Goal: Task Accomplishment & Management: Use online tool/utility

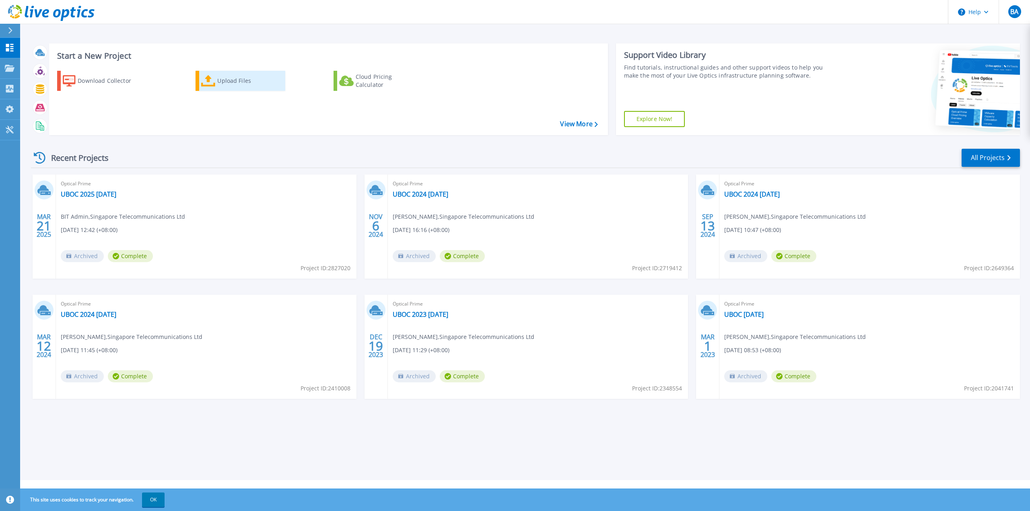
click at [231, 81] on div "Upload Files" at bounding box center [249, 81] width 64 height 16
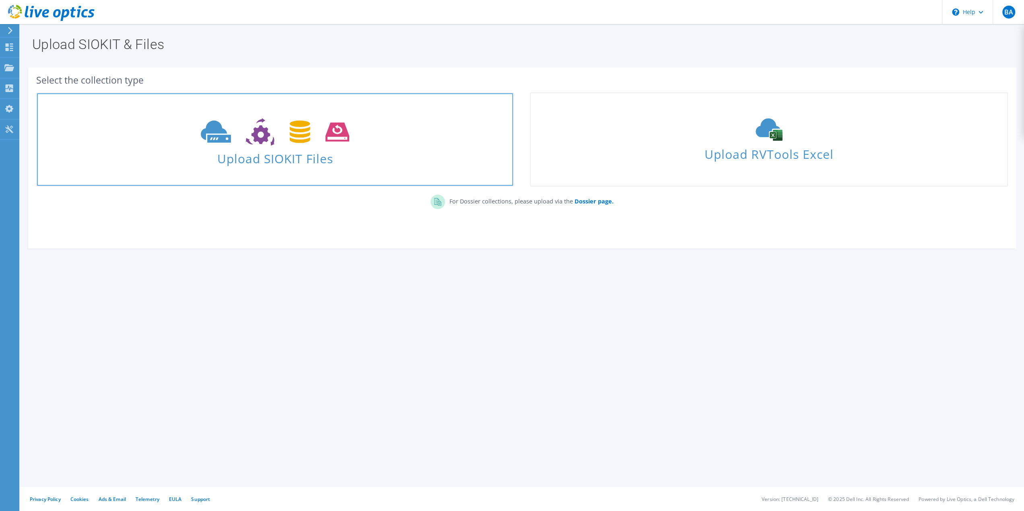
click at [270, 145] on icon at bounding box center [275, 132] width 148 height 28
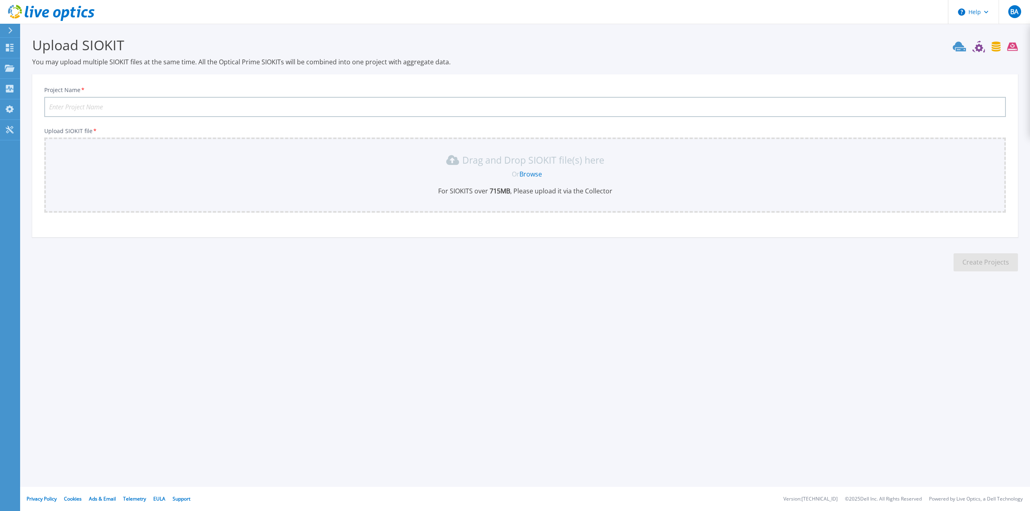
click at [852, 102] on input "Project Name *" at bounding box center [524, 107] width 961 height 20
click at [18, 45] on link "Dashboard Dashboard" at bounding box center [10, 48] width 20 height 21
click at [23, 47] on p "Dashboard" at bounding box center [36, 48] width 30 height 21
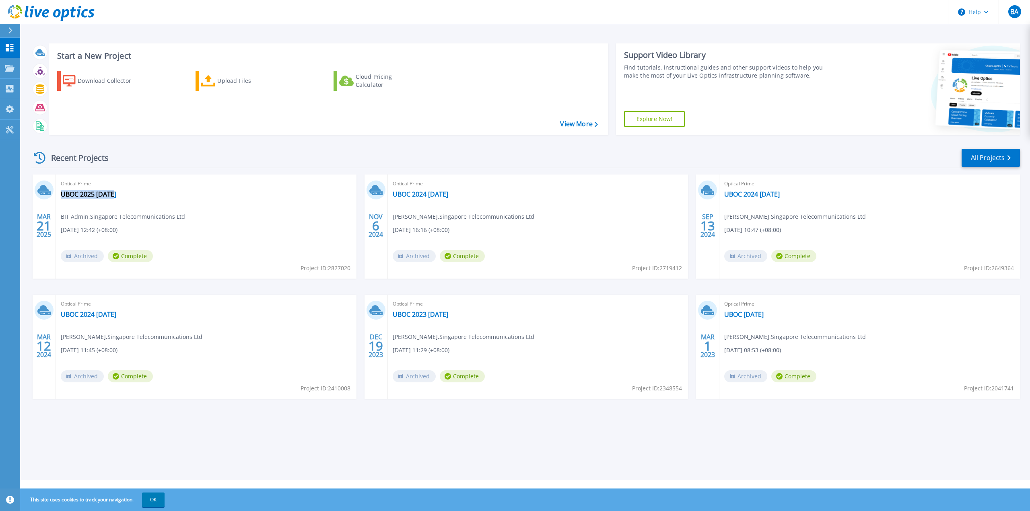
drag, startPoint x: 126, startPoint y: 191, endPoint x: 119, endPoint y: 196, distance: 8.8
click at [119, 196] on div "Optical Prime UBOC 2025 03Mar BIT Admin , Singapore Telecommunications Ltd 03/2…" at bounding box center [206, 227] width 300 height 104
copy div "UBOC 2025 03Mar"
click at [101, 188] on span "Optical Prime" at bounding box center [206, 183] width 291 height 9
click at [99, 193] on link "UBOC 2025 03Mar" at bounding box center [88, 194] width 55 height 8
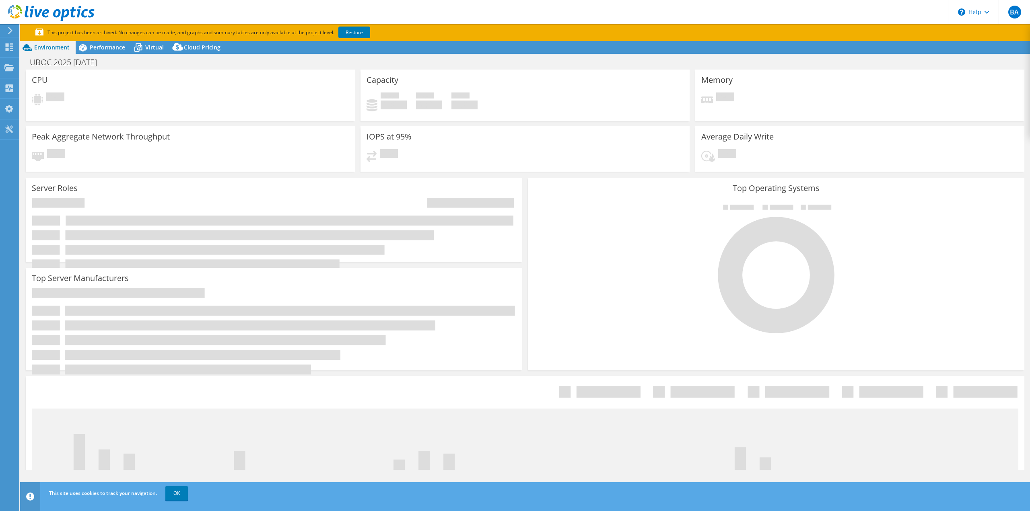
select select "USD"
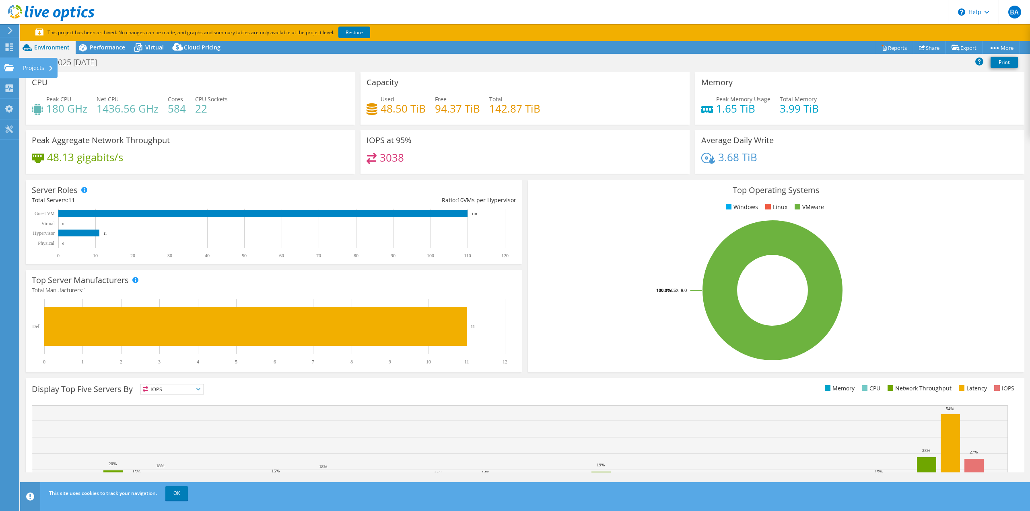
click at [33, 68] on div "Projects" at bounding box center [38, 68] width 39 height 20
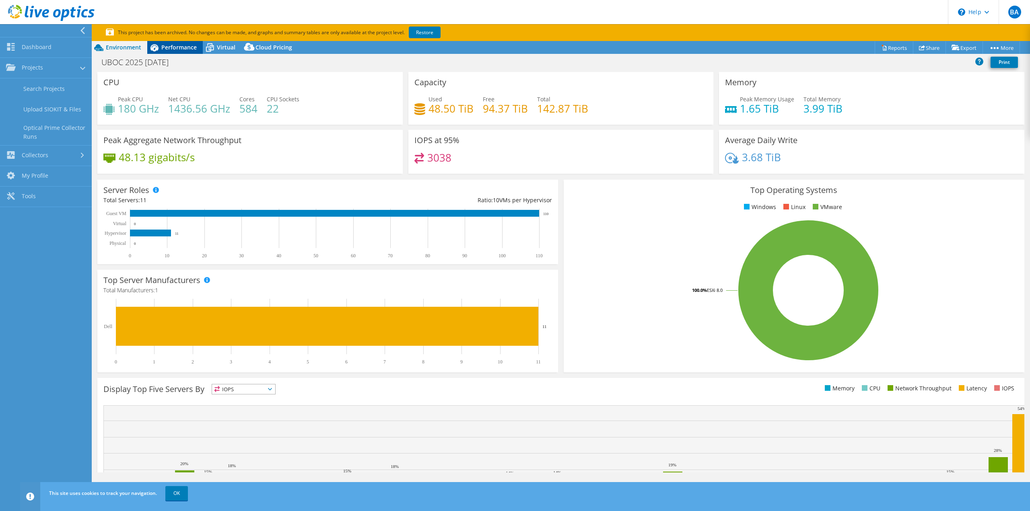
click at [148, 52] on icon at bounding box center [154, 48] width 14 height 14
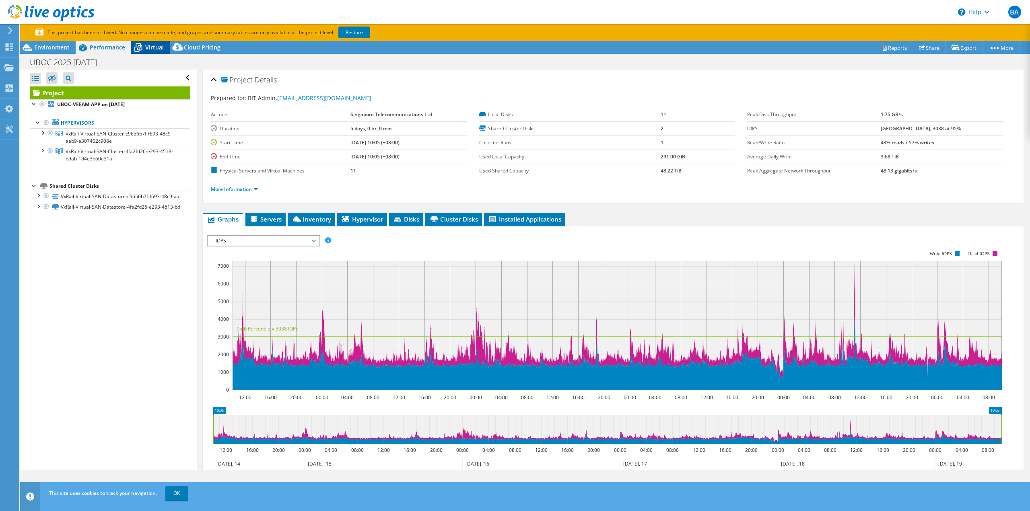
click at [162, 49] on span "Virtual" at bounding box center [154, 47] width 18 height 8
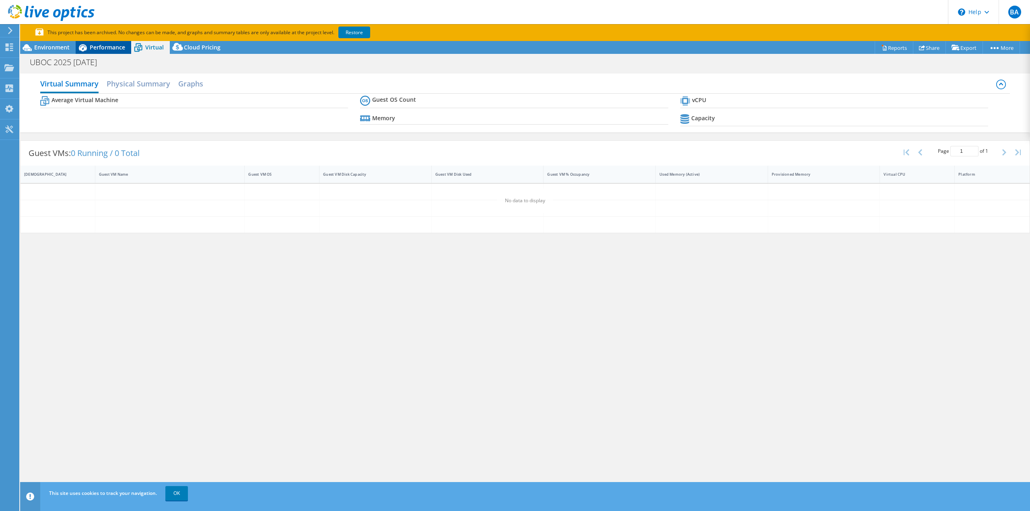
click at [117, 48] on span "Performance" at bounding box center [107, 47] width 35 height 8
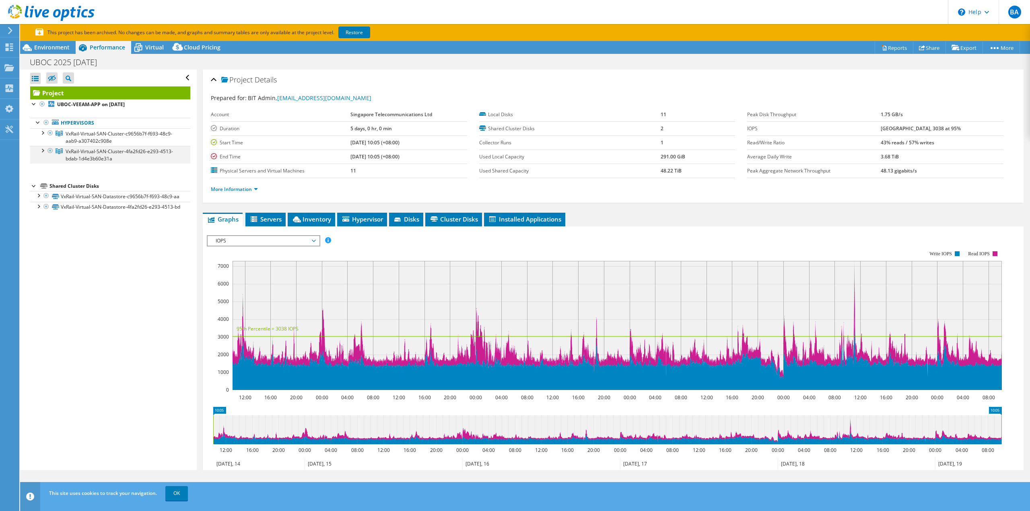
click at [40, 151] on div at bounding box center [42, 150] width 8 height 8
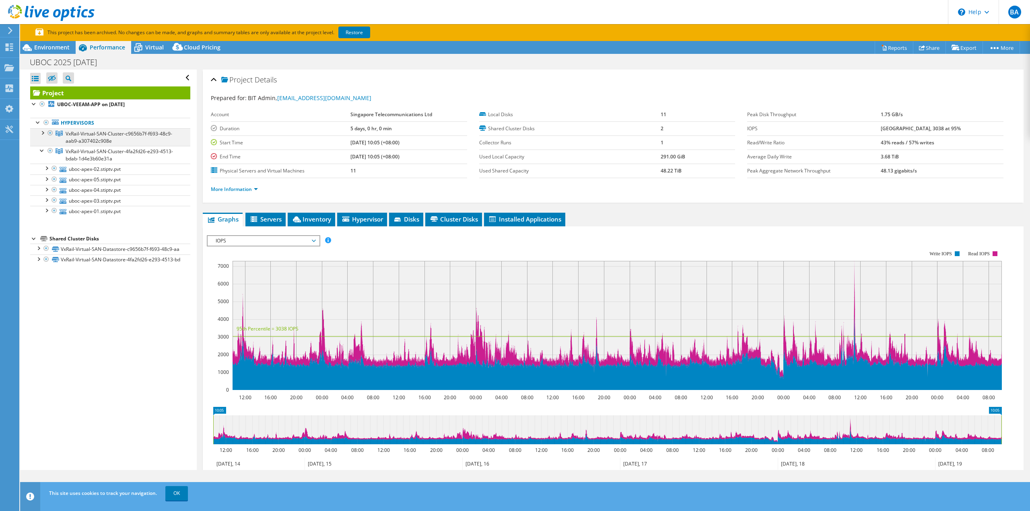
click at [41, 135] on div at bounding box center [42, 132] width 8 height 8
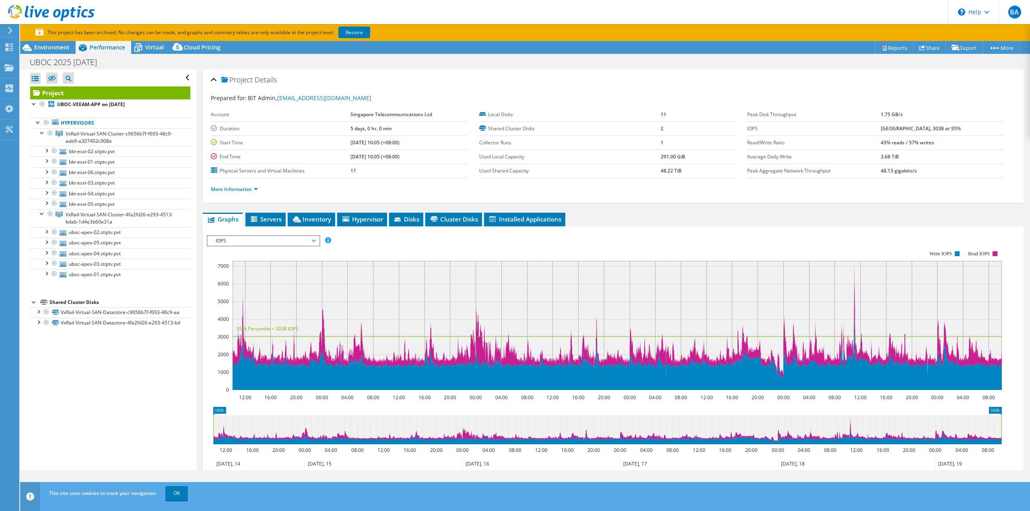
click at [11, 30] on use at bounding box center [10, 30] width 4 height 7
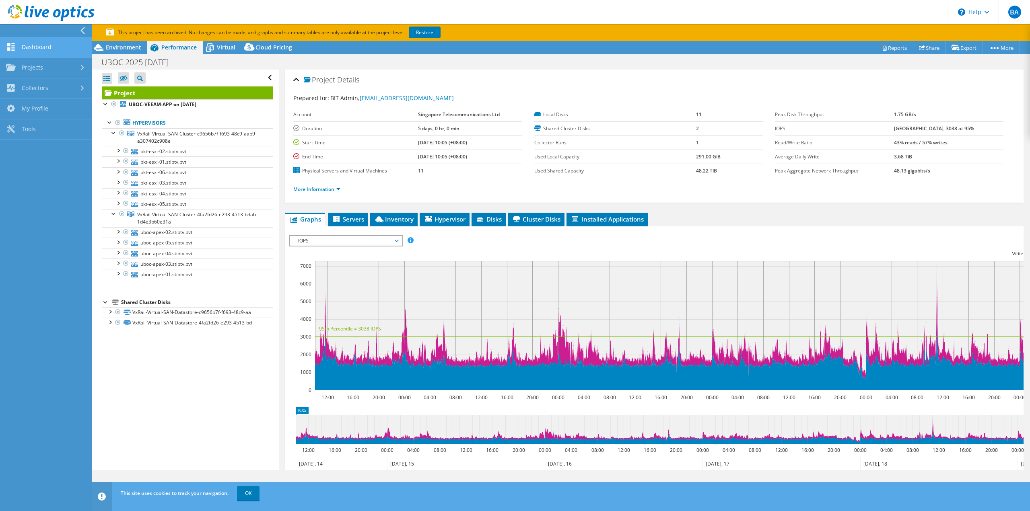
click at [47, 45] on link "Dashboard" at bounding box center [46, 47] width 92 height 21
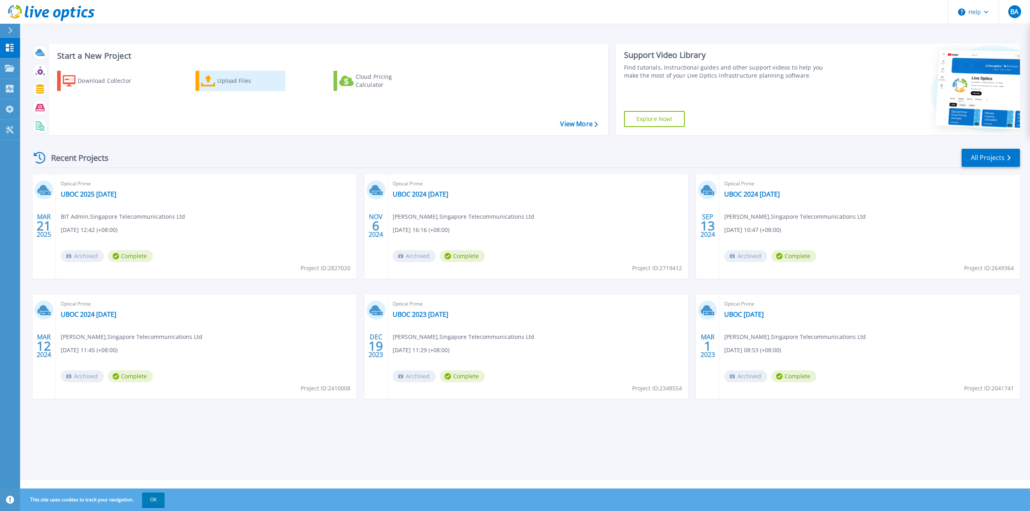
click at [218, 82] on div "Upload Files" at bounding box center [249, 81] width 64 height 16
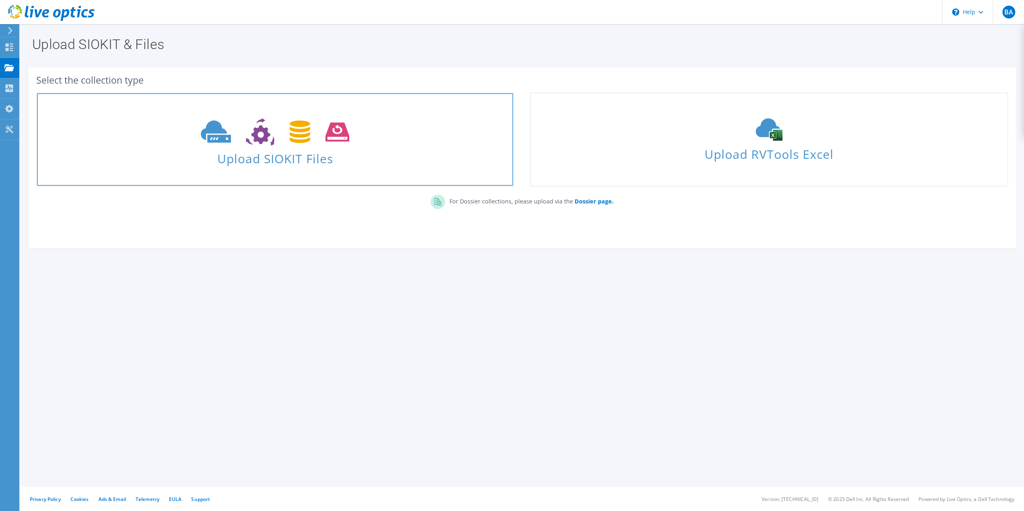
click at [273, 130] on icon at bounding box center [275, 132] width 148 height 28
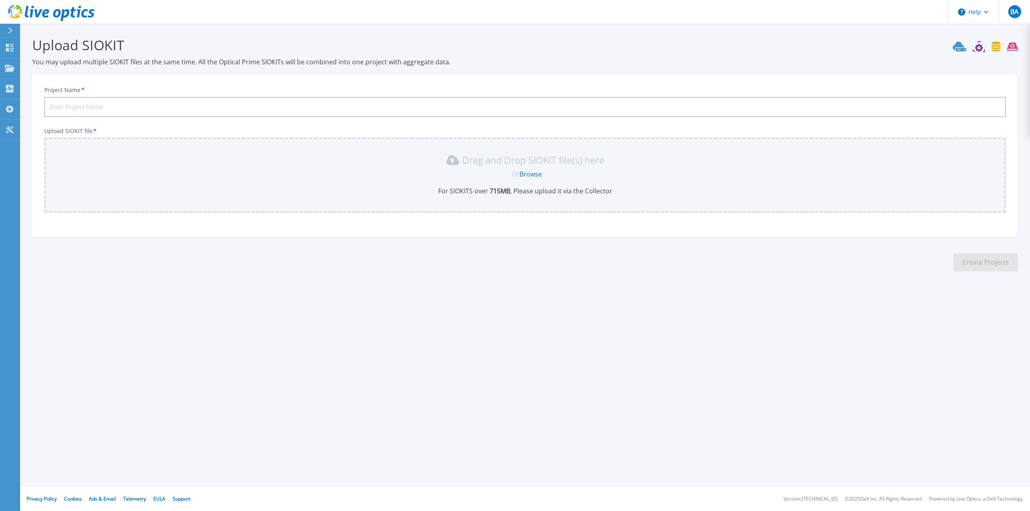
click at [218, 103] on input "Project Name *" at bounding box center [524, 107] width 961 height 20
paste input "UBOC 2025 [DATE]"
drag, startPoint x: 90, startPoint y: 107, endPoint x: 118, endPoint y: 115, distance: 29.2
click at [118, 115] on input "UBOC 2025 03Mar" at bounding box center [524, 107] width 961 height 20
click at [523, 179] on div "Drag and Drop SIOKIT file(s) here Or Browse For SIOKITS over 715 MB , Please up…" at bounding box center [525, 175] width 952 height 42
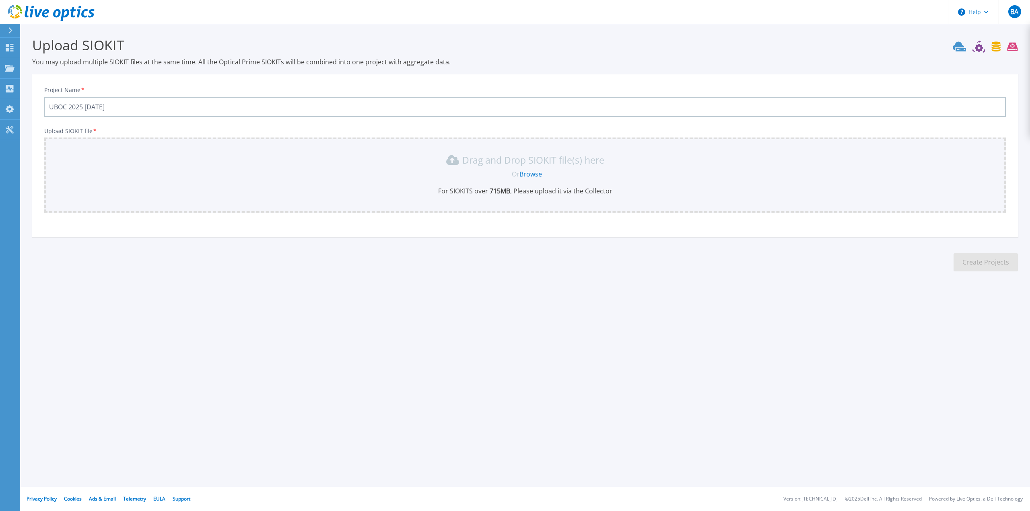
click at [524, 177] on link "Browse" at bounding box center [530, 174] width 23 height 9
drag, startPoint x: 71, startPoint y: 108, endPoint x: 39, endPoint y: 111, distance: 32.7
click at [39, 111] on div "Project Name * UBOC 2025 09Sep Upload SIOKIT file * Drag and Drop SIOKIT file(s…" at bounding box center [524, 159] width 985 height 158
click at [423, 108] on input "2025 [DATE]" at bounding box center [524, 107] width 961 height 20
type input "2025 [DATE]"
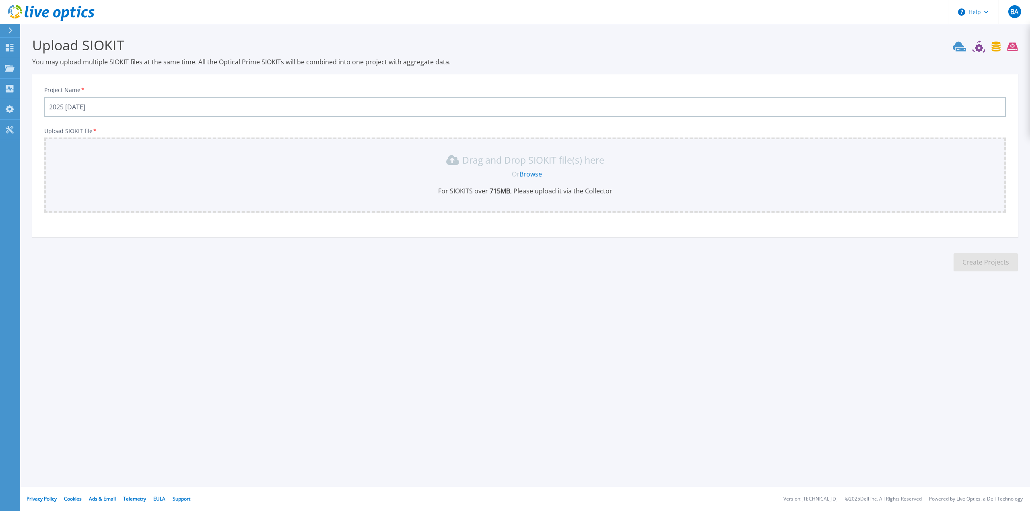
click at [524, 175] on link "Browse" at bounding box center [530, 174] width 23 height 9
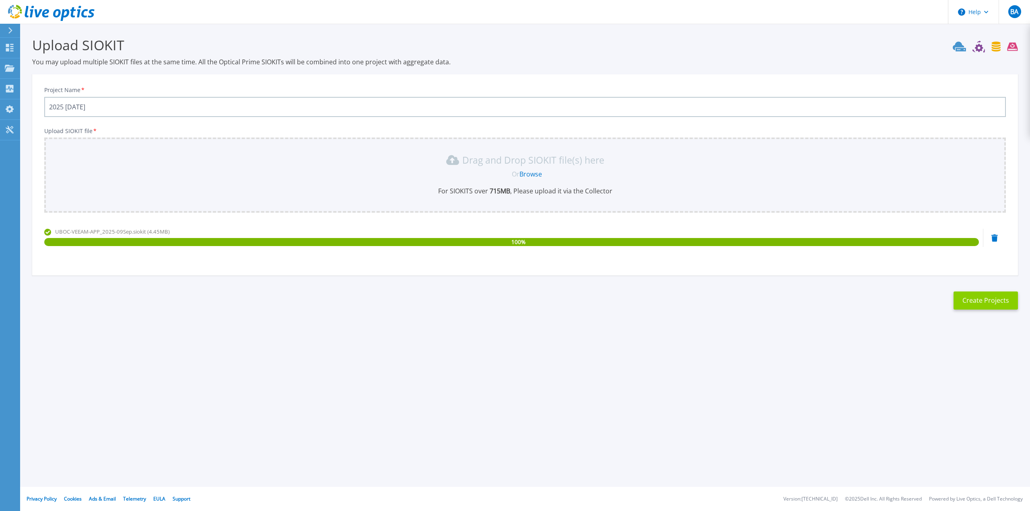
click at [982, 302] on button "Create Projects" at bounding box center [985, 301] width 64 height 18
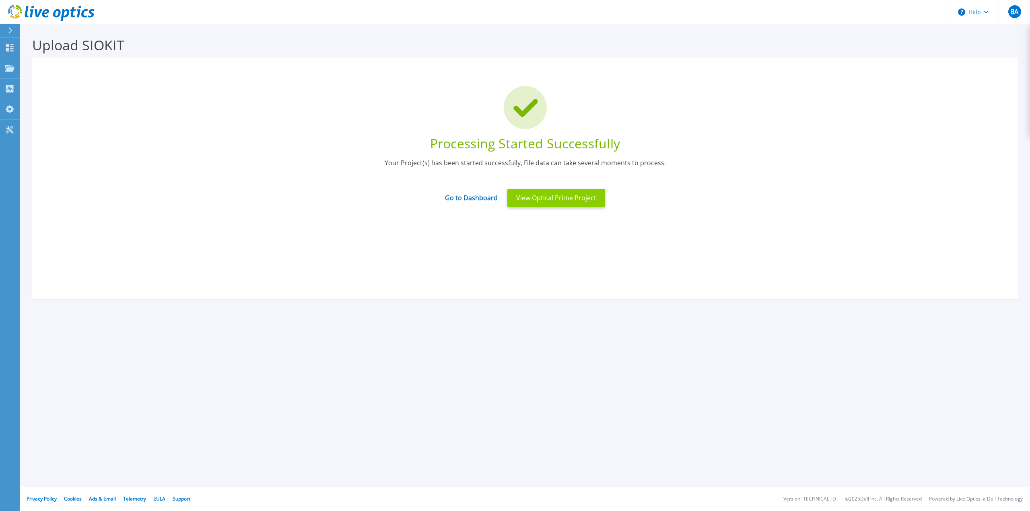
click at [547, 201] on button "View Optical Prime Project" at bounding box center [556, 198] width 98 height 18
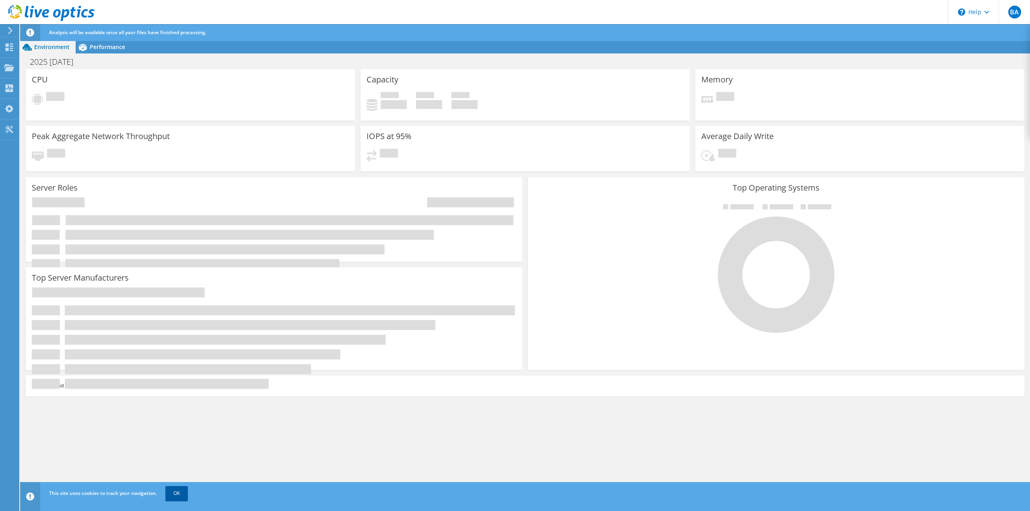
click at [181, 494] on link "OK" at bounding box center [176, 493] width 23 height 14
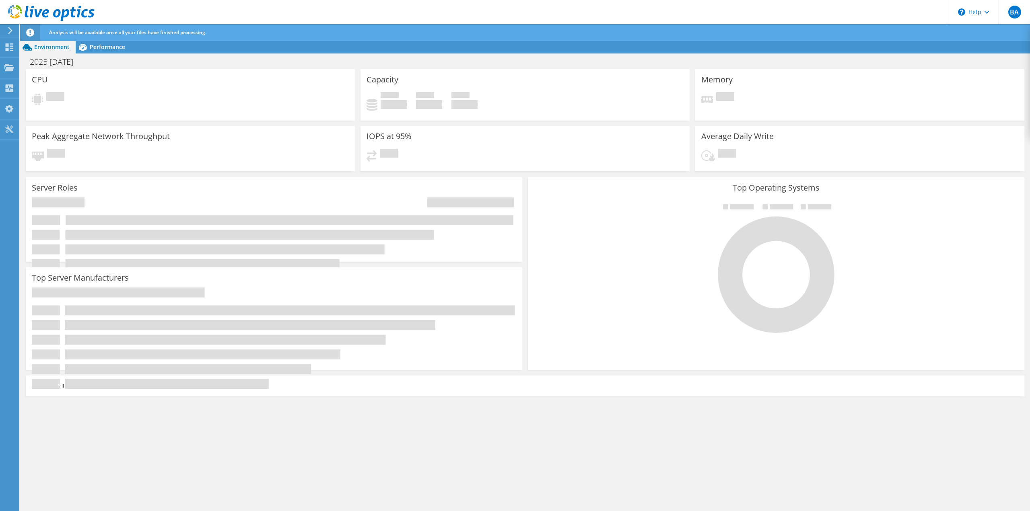
click at [368, 445] on div "CPU Pending Capacity Used 0 GiB Free 0 GiB Total 0 GiB Memory" at bounding box center [524, 290] width 1009 height 443
click at [561, 58] on div "2025 [DATE] Print" at bounding box center [524, 61] width 1009 height 15
